Goal: Find specific page/section: Find specific page/section

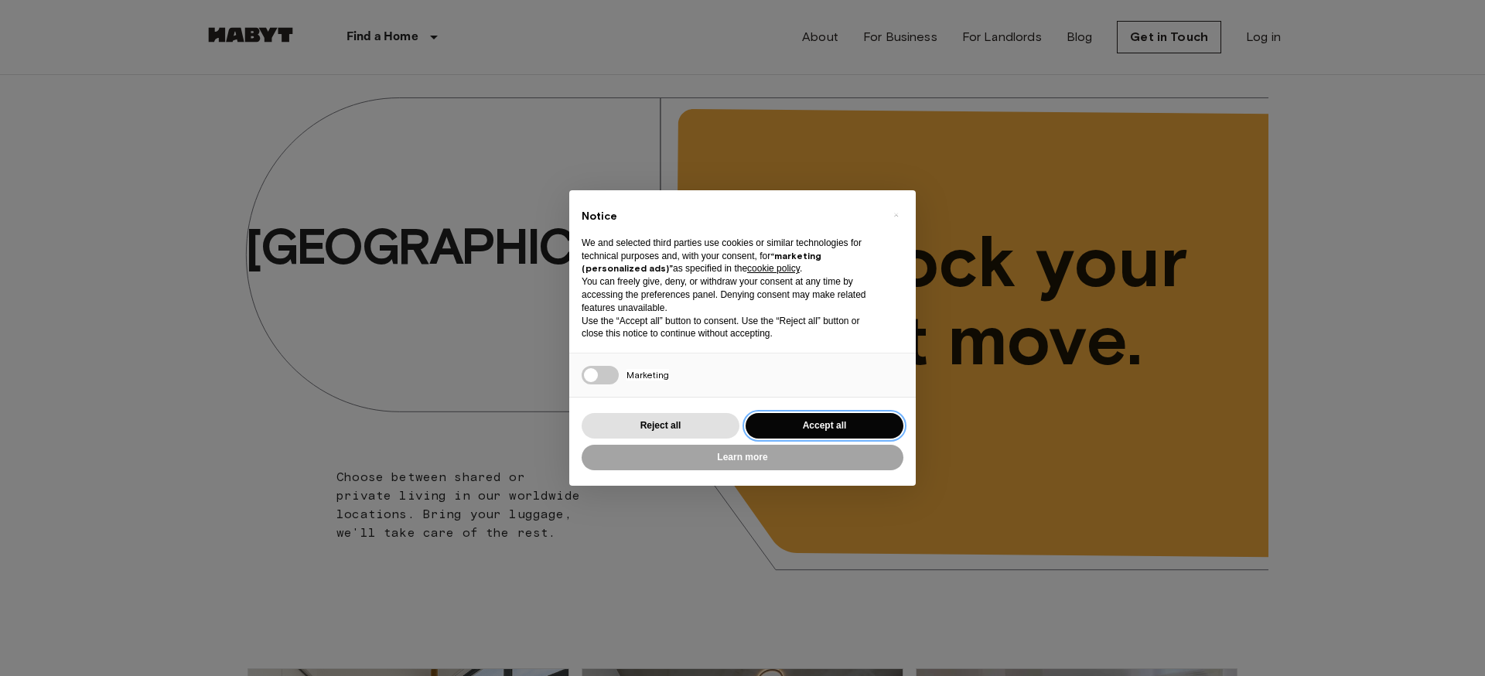
click at [760, 422] on button "Accept all" at bounding box center [825, 426] width 158 height 26
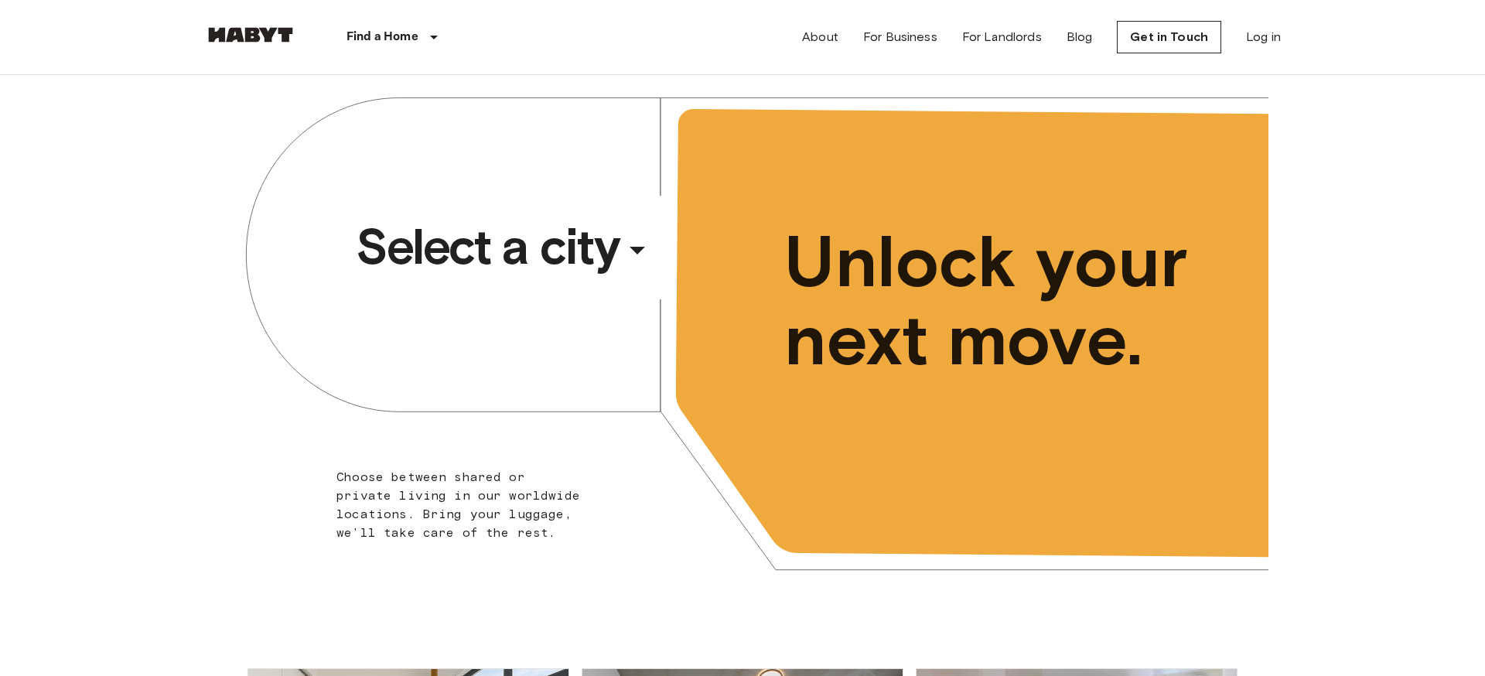
click at [514, 262] on span "Select a city" at bounding box center [487, 247] width 263 height 62
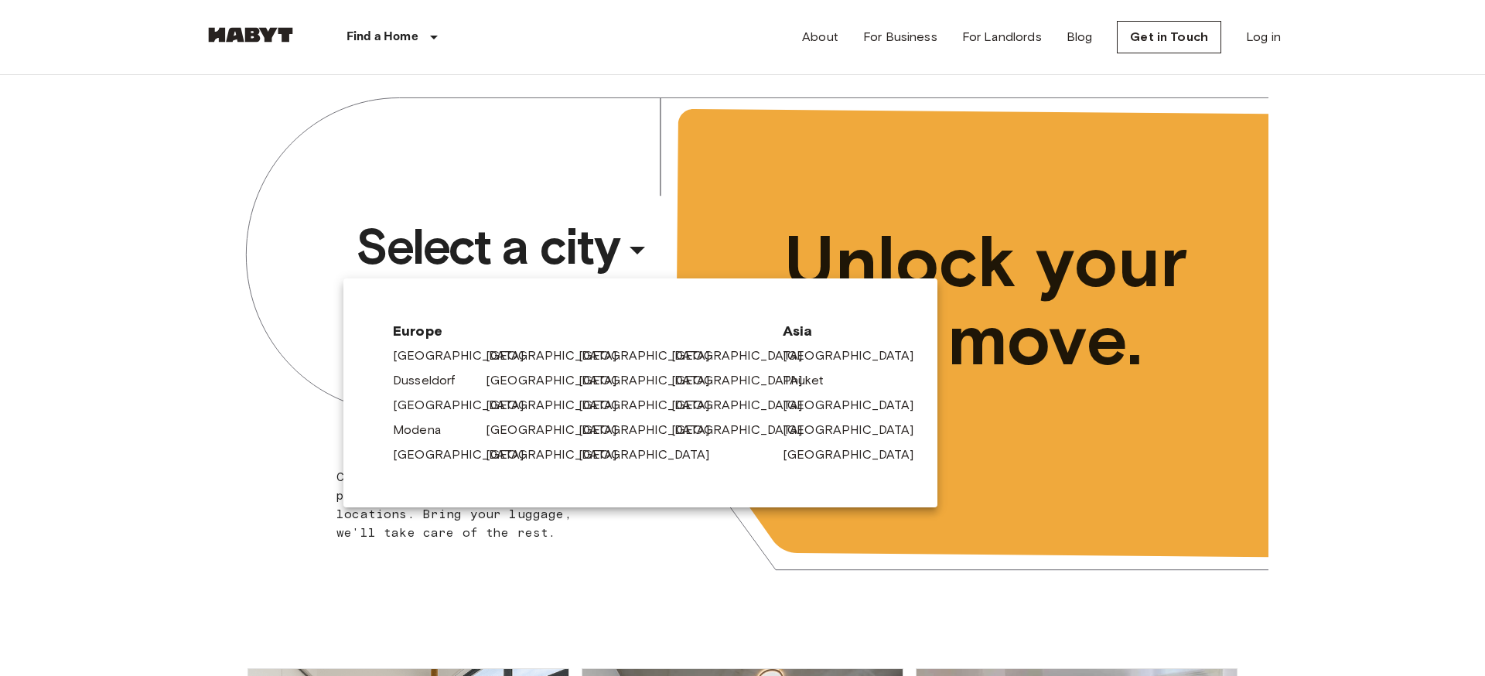
click at [174, 302] on div at bounding box center [742, 338] width 1485 height 676
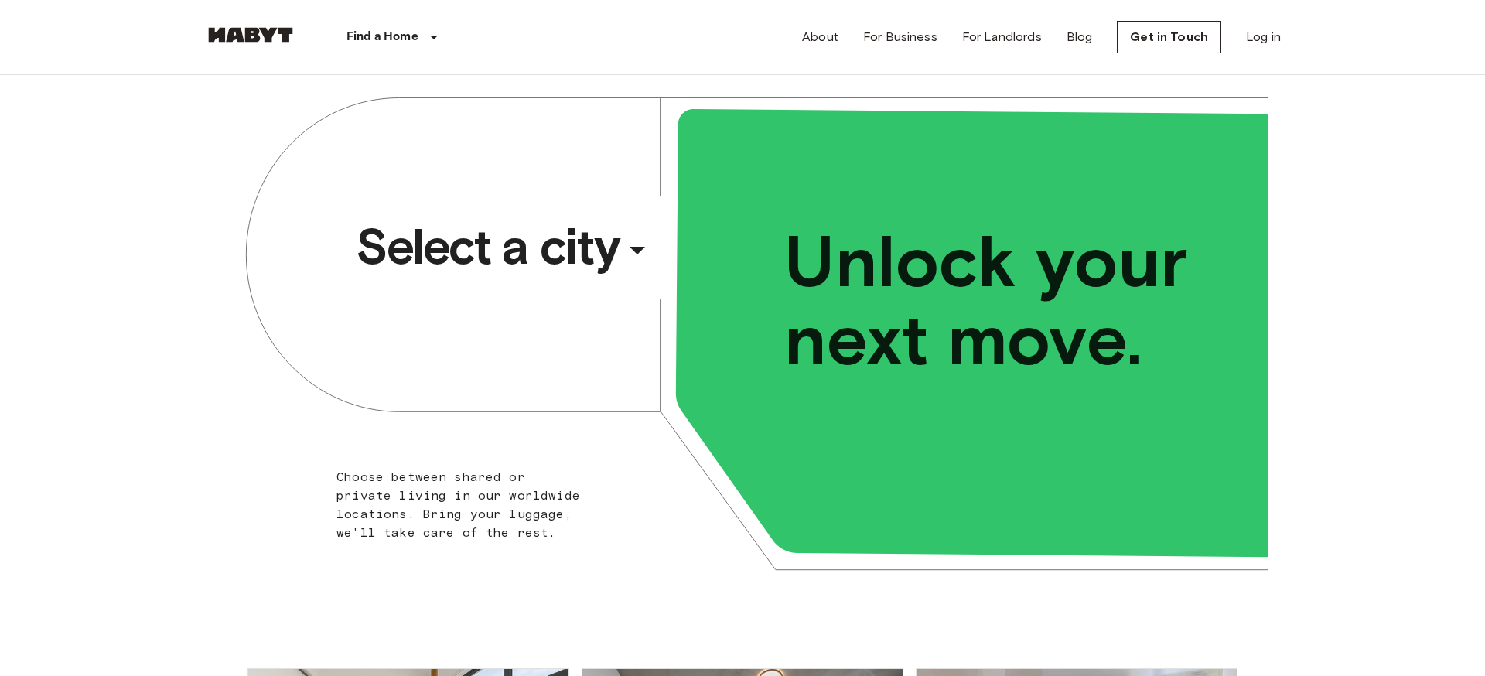
click at [588, 266] on div "​" at bounding box center [658, 263] width 159 height 32
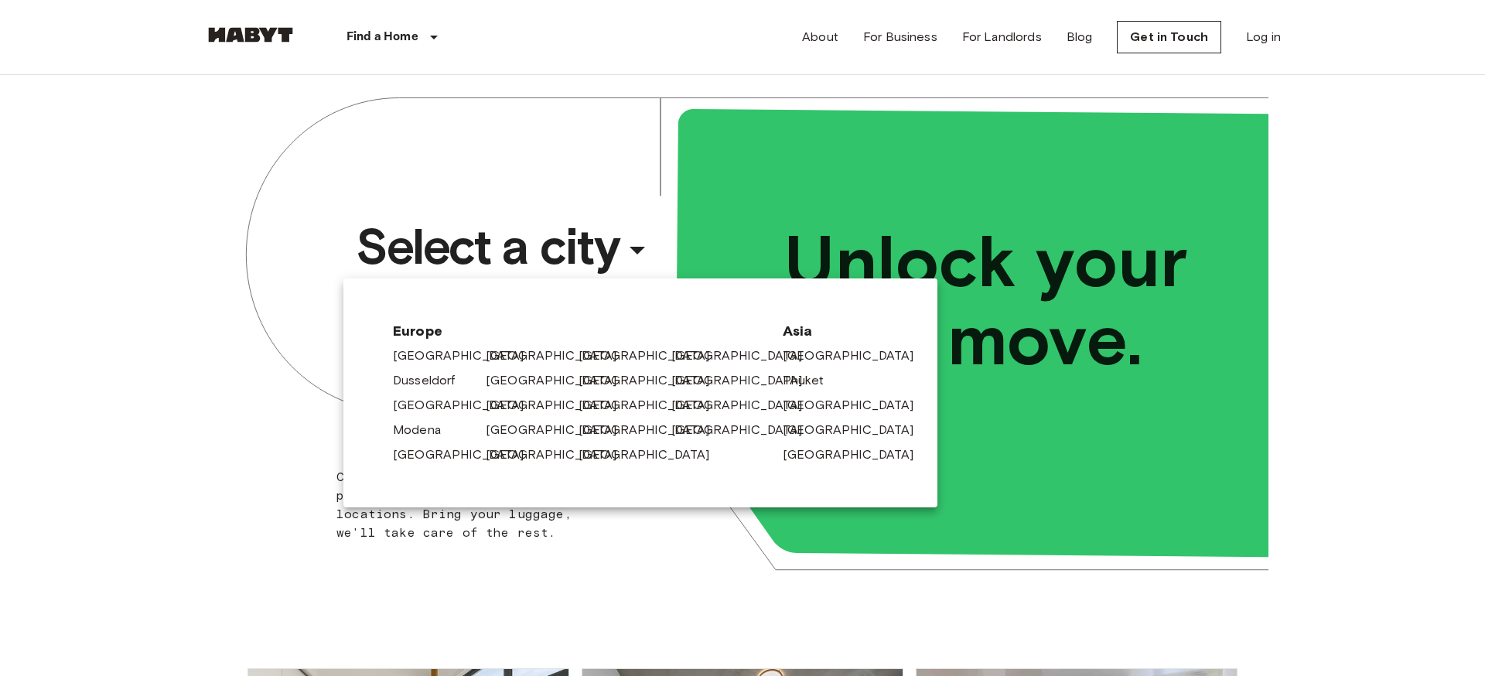
click at [280, 423] on div at bounding box center [742, 338] width 1485 height 676
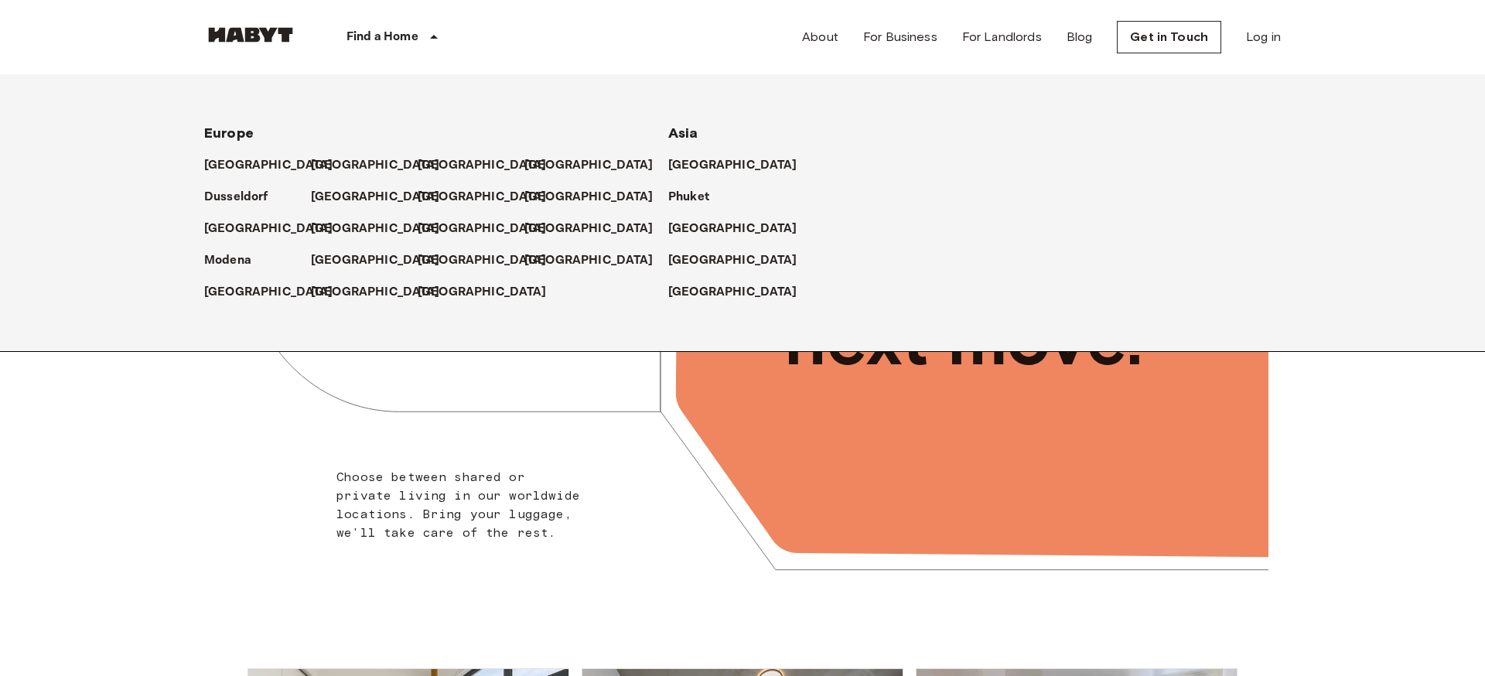
click at [382, 36] on p "Find a Home" at bounding box center [383, 37] width 72 height 19
click at [334, 162] on p "[GEOGRAPHIC_DATA]" at bounding box center [378, 165] width 129 height 19
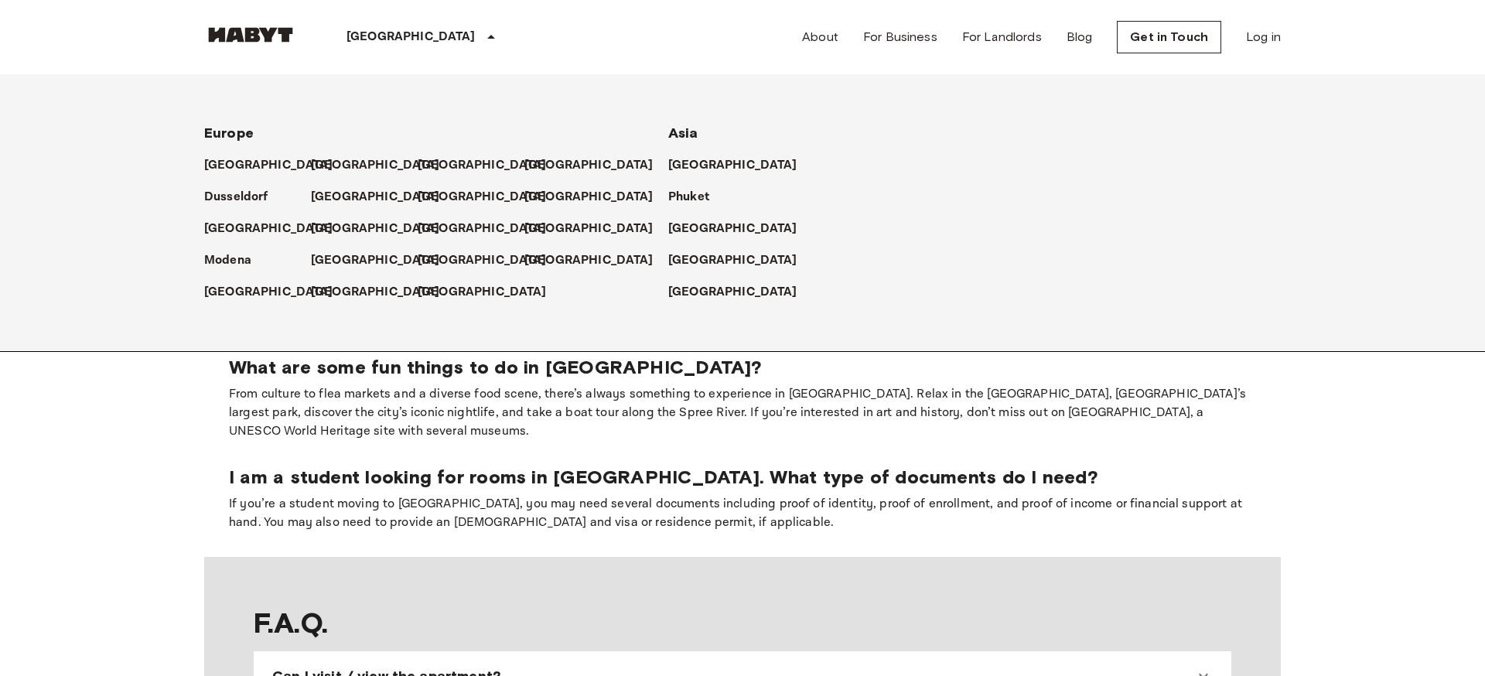
click at [109, 600] on body "Berlin Europe Amsterdam Berlin Brussels Cologne Dusseldorf Frankfurt Graz Hambu…" at bounding box center [742, 554] width 1485 height 3193
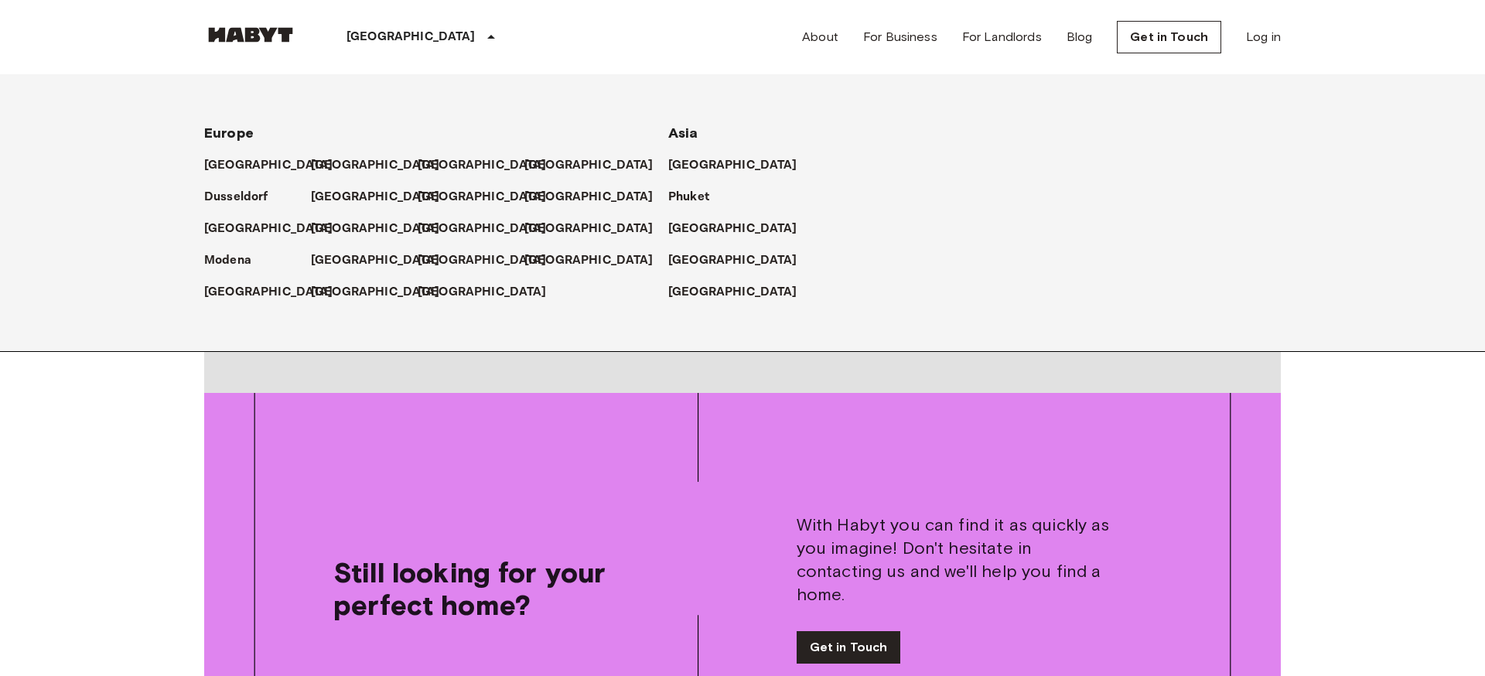
scroll to position [1707, 0]
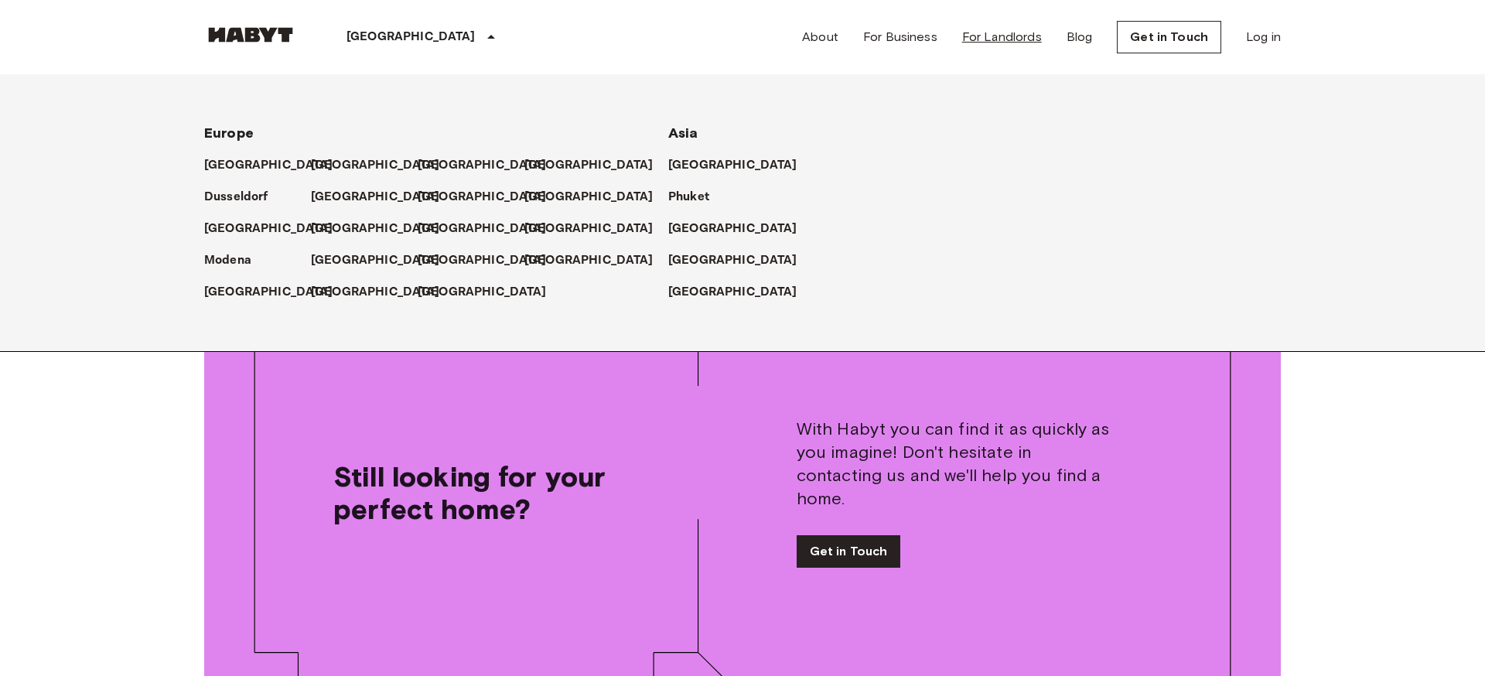
click at [995, 38] on link "For Landlords" at bounding box center [1002, 37] width 80 height 19
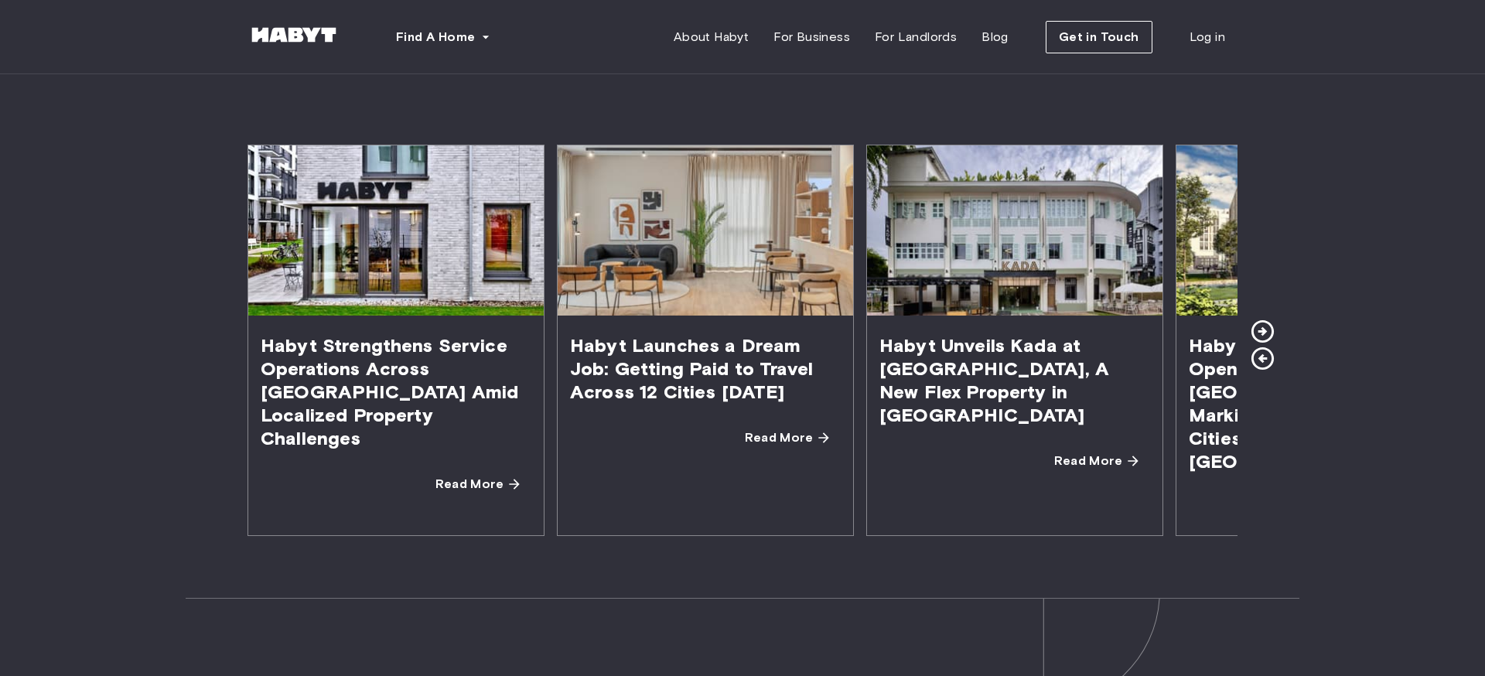
scroll to position [2771, 0]
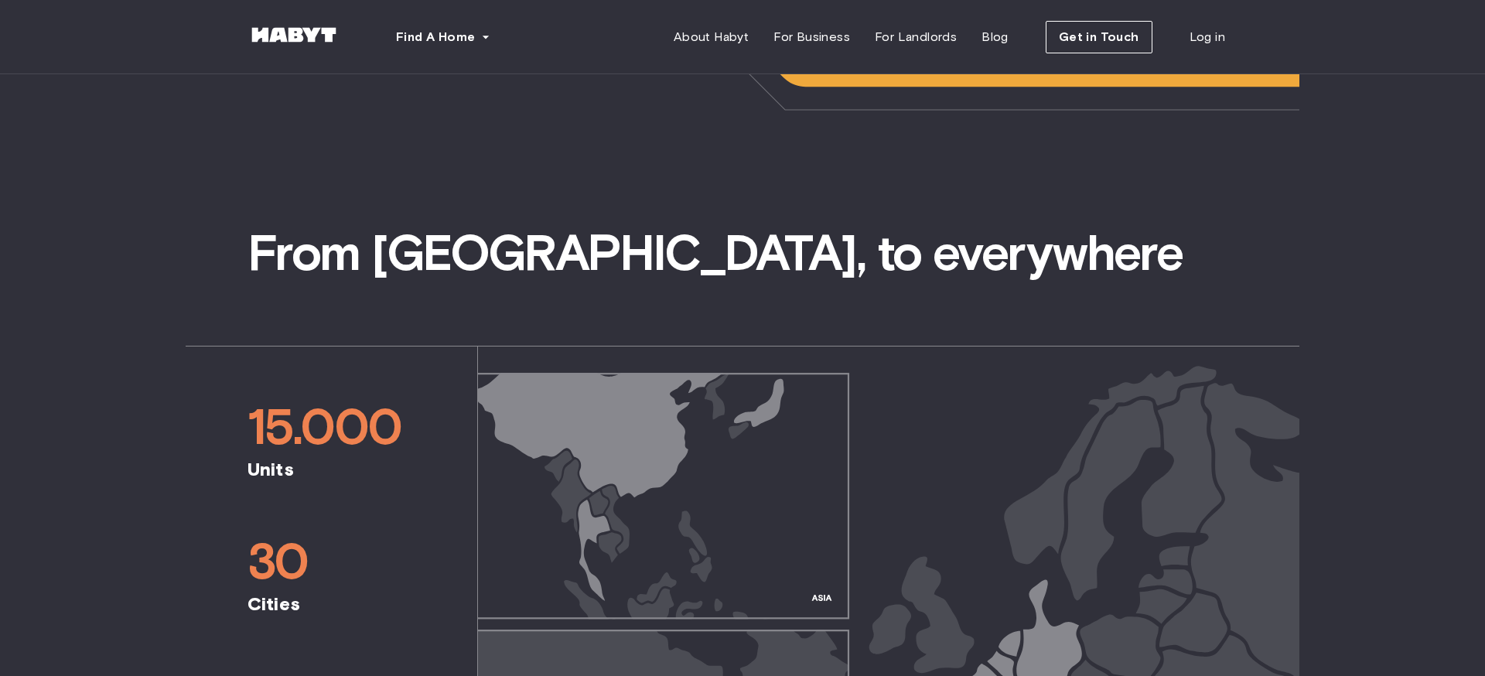
scroll to position [0, 0]
